Goal: Check status: Check status

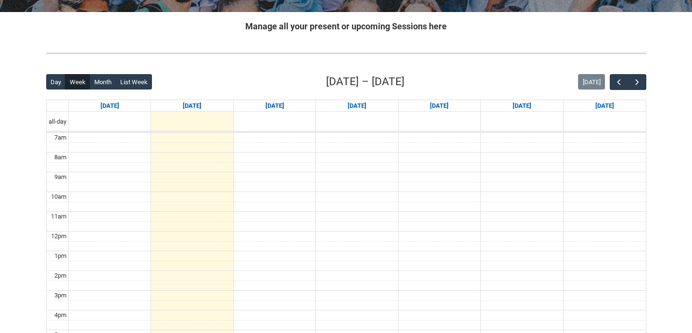
scroll to position [221, 0]
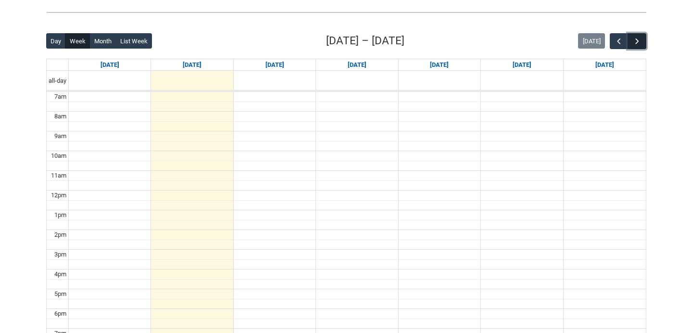
click at [639, 43] on span "button" at bounding box center [638, 42] width 10 height 10
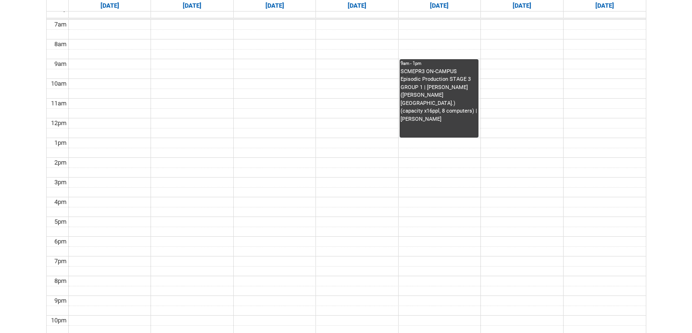
scroll to position [262, 0]
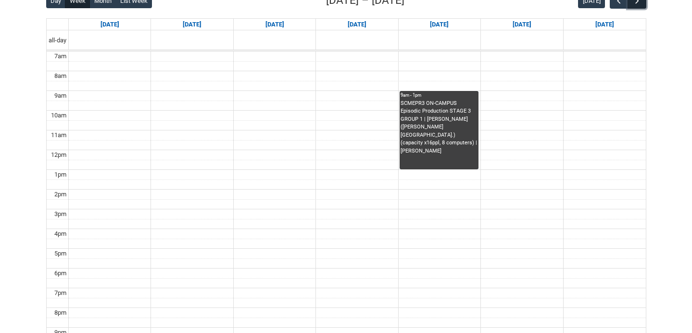
click at [638, 8] on button "button" at bounding box center [637, 1] width 18 height 16
click at [621, 5] on span "button" at bounding box center [620, 1] width 10 height 10
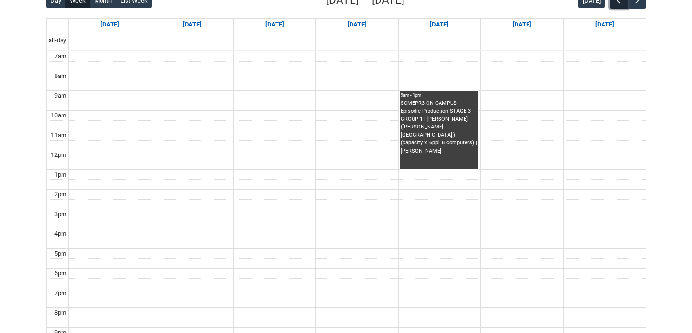
click at [621, 5] on span "button" at bounding box center [620, 1] width 10 height 10
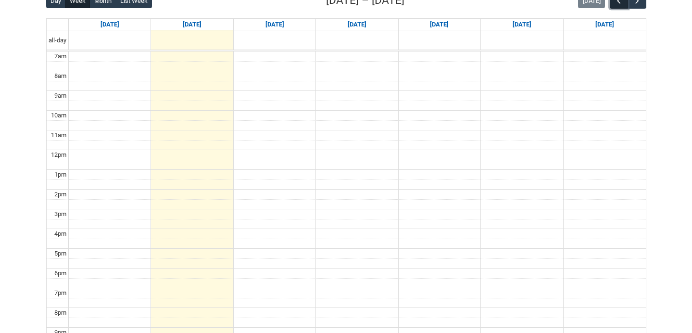
click at [621, 5] on span "button" at bounding box center [620, 1] width 10 height 10
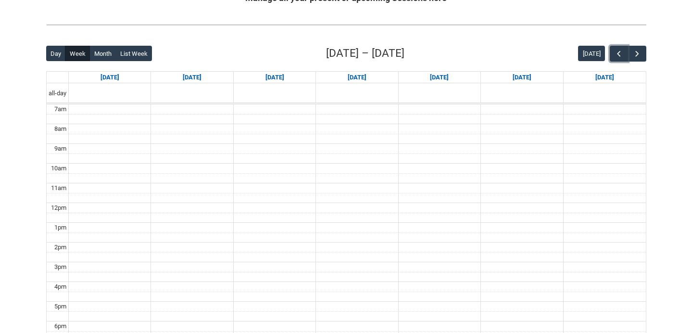
scroll to position [89, 0]
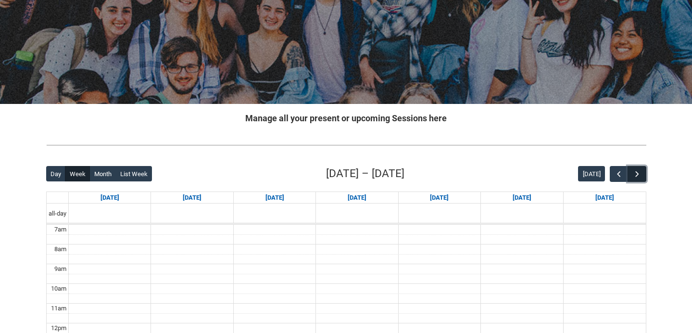
click at [641, 172] on span "button" at bounding box center [638, 174] width 10 height 10
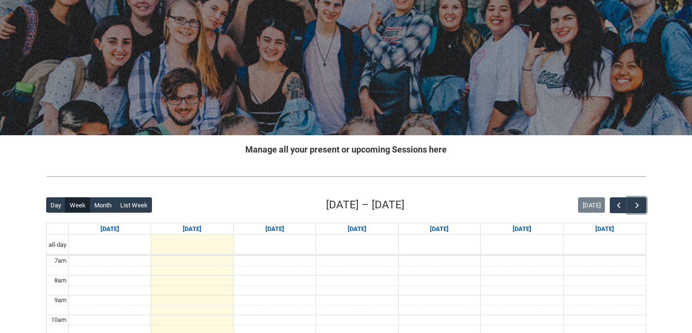
scroll to position [0, 0]
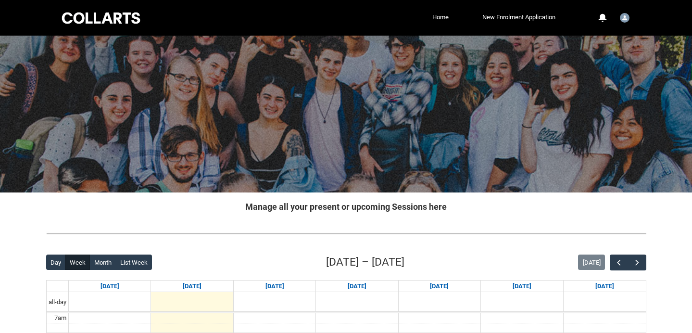
click at [119, 17] on div at bounding box center [101, 18] width 82 height 15
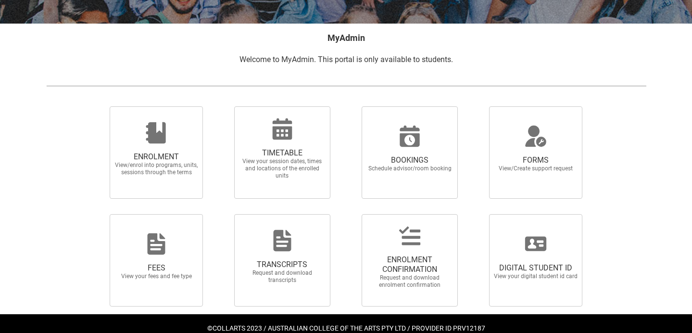
scroll to position [175, 0]
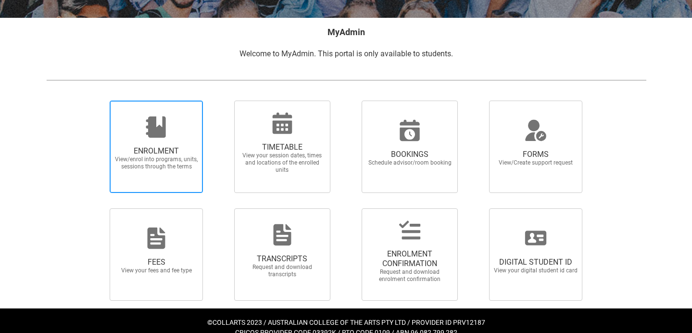
click at [174, 128] on div at bounding box center [156, 126] width 92 height 23
click at [98, 101] on input "ENROLMENT View/enrol into programs, units, sessions through the terms" at bounding box center [98, 100] width 0 height 0
radio input "true"
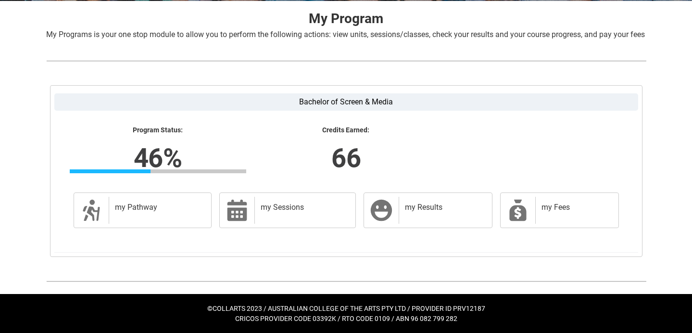
scroll to position [203, 0]
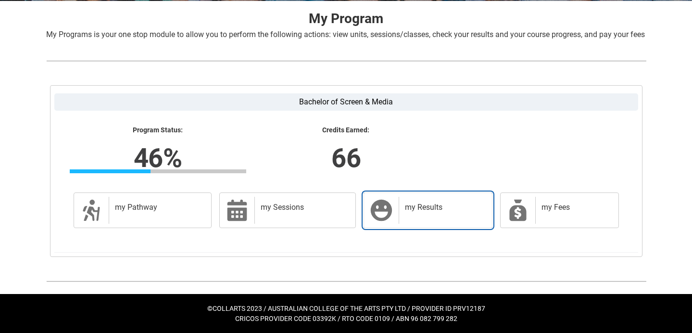
click at [411, 211] on h2 "my Results" at bounding box center [443, 208] width 77 height 10
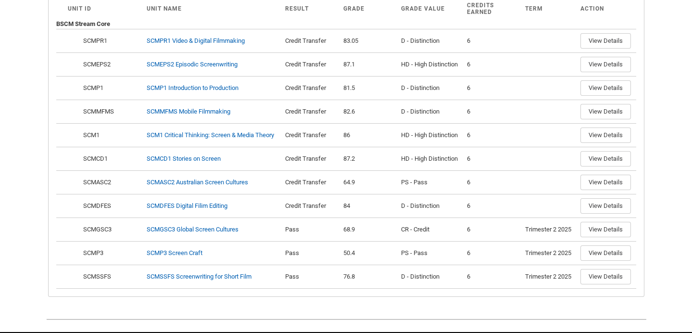
scroll to position [324, 0]
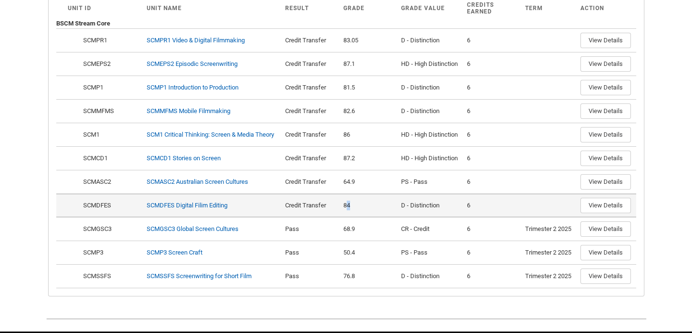
drag, startPoint x: 347, startPoint y: 213, endPoint x: 350, endPoint y: 218, distance: 5.4
click at [350, 210] on div "84" at bounding box center [369, 206] width 51 height 10
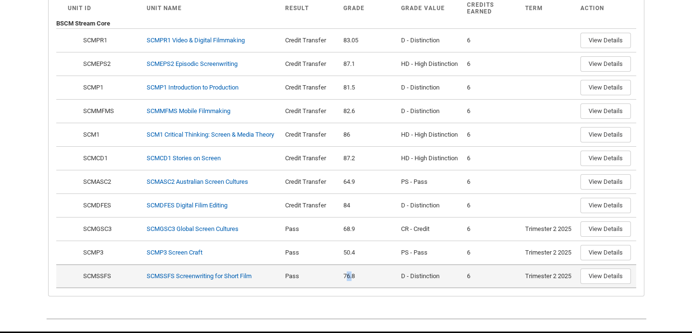
click at [353, 281] on div "76.8" at bounding box center [369, 276] width 51 height 10
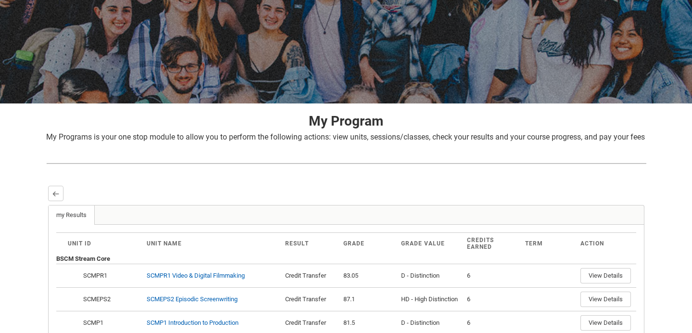
scroll to position [0, 0]
